Goal: Information Seeking & Learning: Learn about a topic

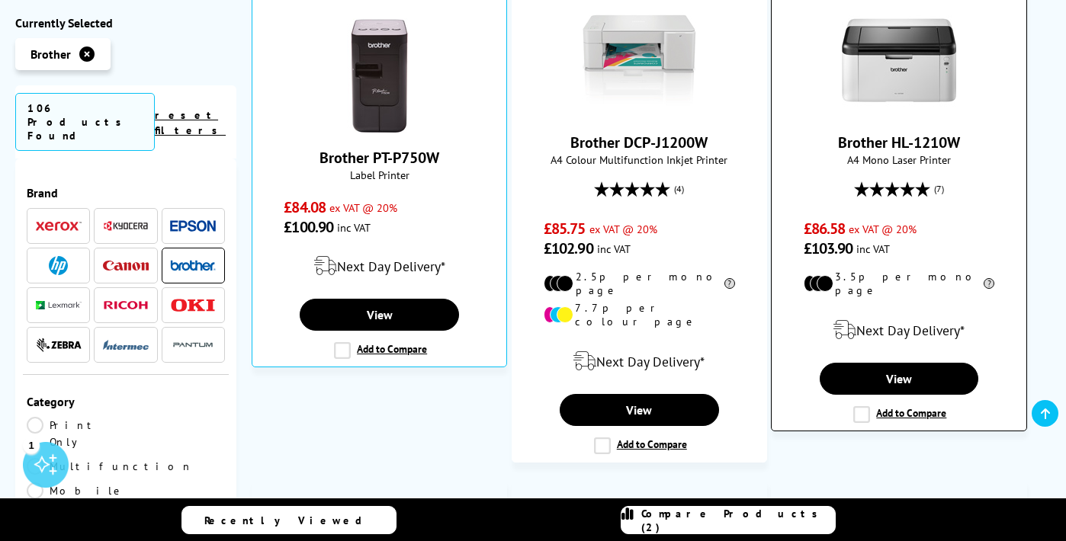
scroll to position [934, 0]
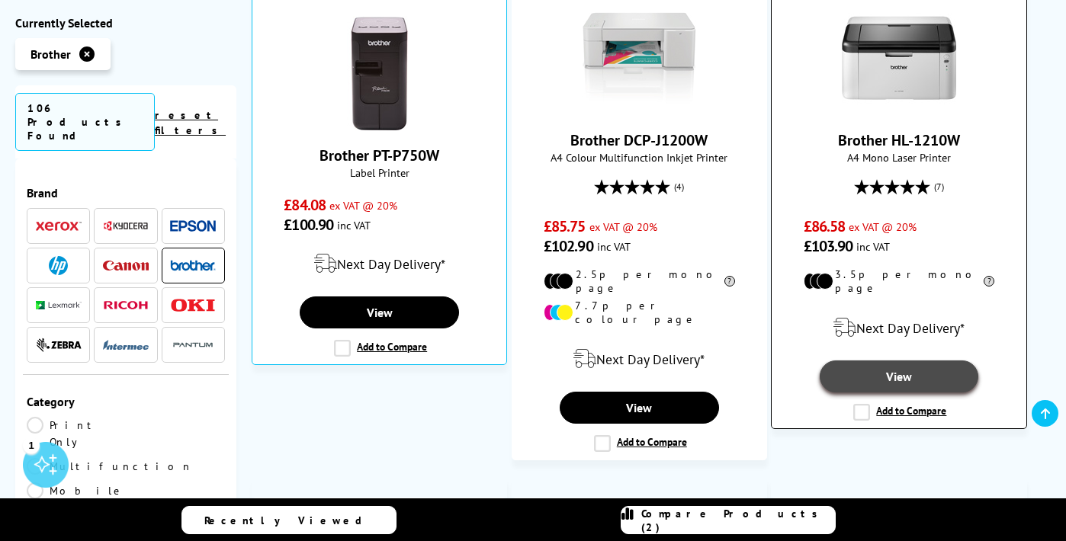
click at [905, 361] on link "View" at bounding box center [898, 377] width 159 height 32
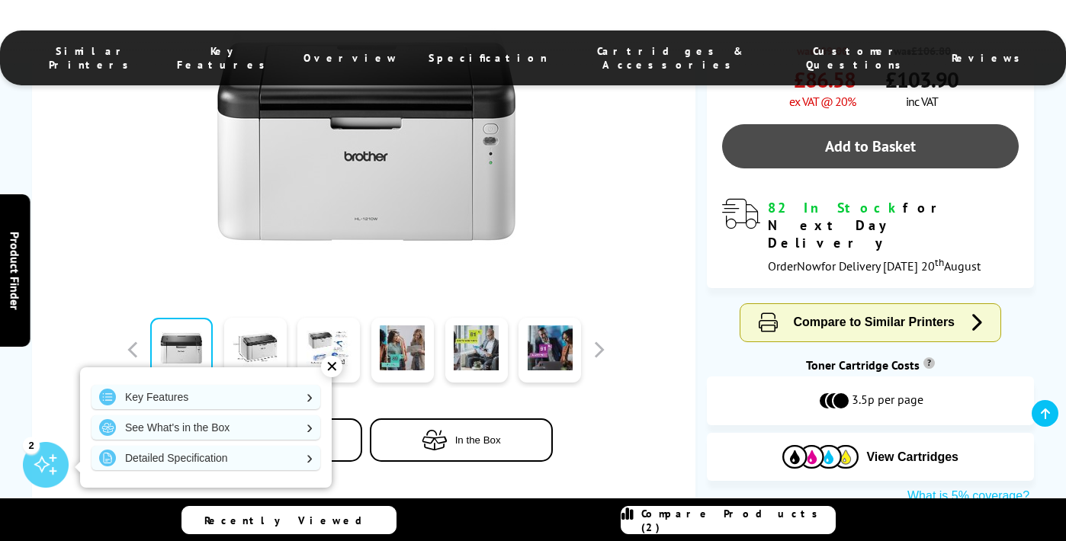
scroll to position [432, 0]
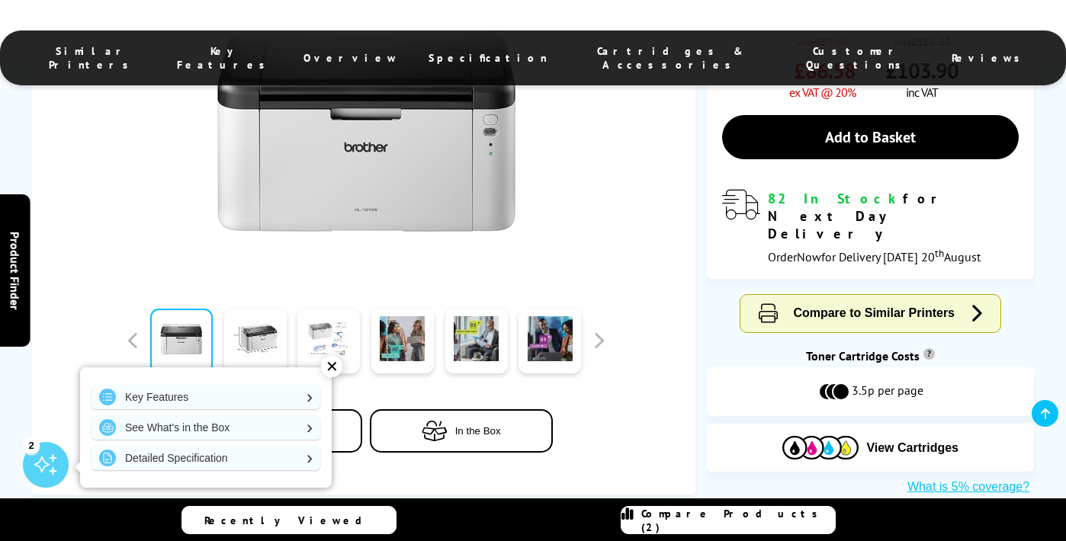
click at [331, 369] on div "✕" at bounding box center [331, 366] width 21 height 21
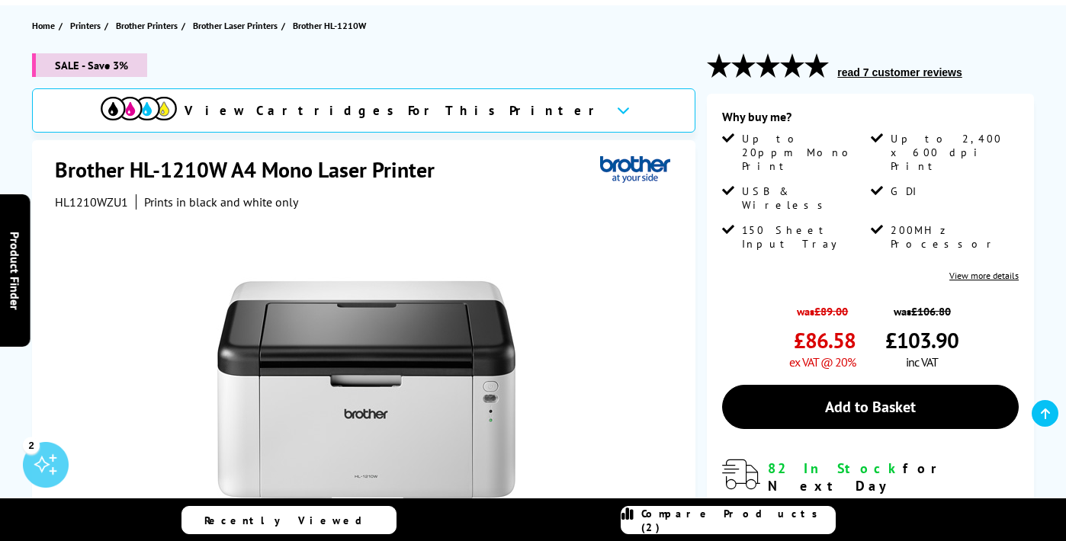
scroll to position [0, 0]
